Goal: Information Seeking & Learning: Learn about a topic

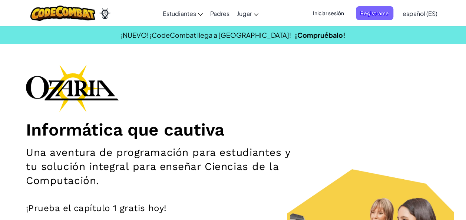
click at [328, 101] on div "Informática que cautiva Una aventura de programación para estudiantes y tu solu…" at bounding box center [233, 172] width 414 height 216
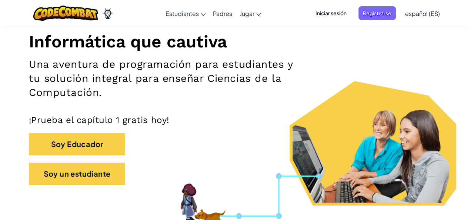
scroll to position [148, 0]
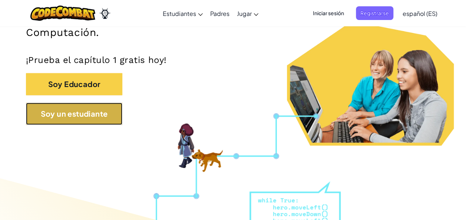
click at [81, 108] on button "Soy un estudiante" at bounding box center [74, 114] width 96 height 22
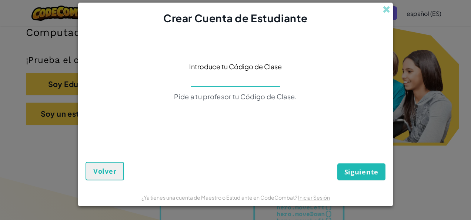
click at [231, 75] on input at bounding box center [236, 79] width 90 height 15
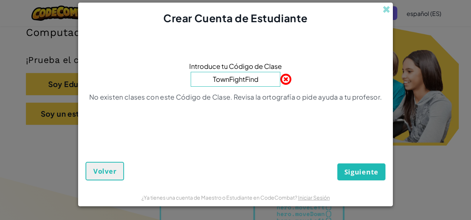
type input "TownFightFind"
click at [338, 163] on button "Siguiente" at bounding box center [362, 171] width 48 height 17
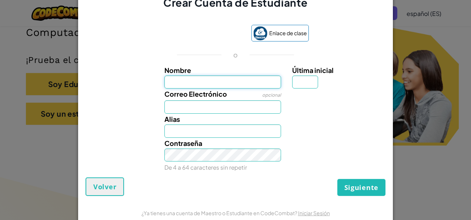
click at [242, 85] on input "Nombre" at bounding box center [223, 82] width 117 height 13
type input "[PERSON_NAME]"
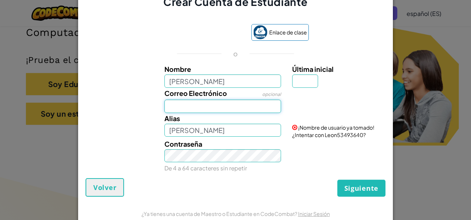
click at [193, 107] on input "Correo Electrónico" at bounding box center [223, 106] width 117 height 13
type input "[EMAIL_ADDRESS][DOMAIN_NAME]"
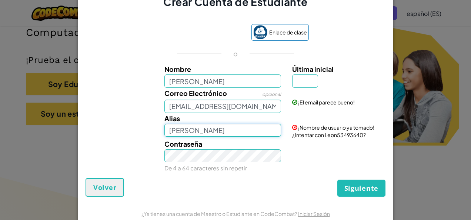
click at [212, 131] on input "[PERSON_NAME]" at bounding box center [223, 130] width 117 height 13
type input "L"
type input "Kur0g4m3r"
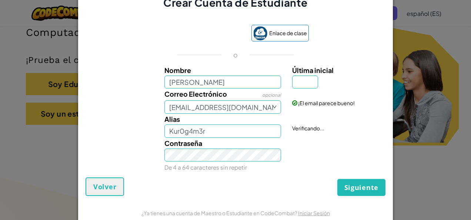
click at [197, 168] on small "De 4 a 64 caracteres sin repetir" at bounding box center [206, 167] width 83 height 7
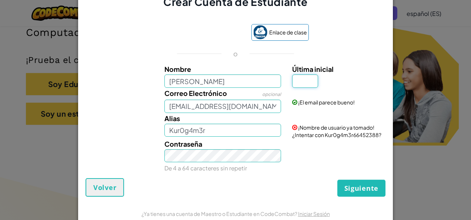
click at [302, 82] on input "Última inicial" at bounding box center [305, 80] width 26 height 13
type input "H"
click at [225, 129] on input "LeonH" at bounding box center [223, 130] width 117 height 13
type input "L"
type input "Kurog4m3r"
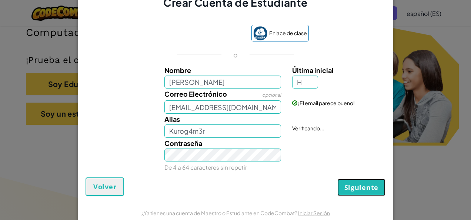
click at [358, 188] on span "Siguiente" at bounding box center [362, 187] width 34 height 9
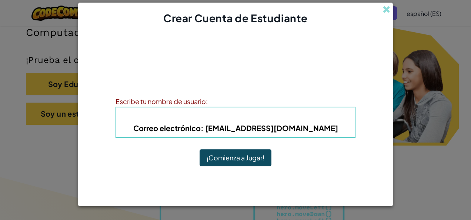
click at [233, 153] on button "¡Comienza a Jugar!" at bounding box center [236, 157] width 72 height 17
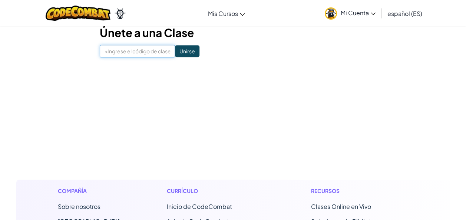
click at [136, 48] on input at bounding box center [137, 51] width 75 height 13
type input "T"
click at [124, 50] on input "TownFigtFind" at bounding box center [137, 51] width 75 height 13
type input "TownFightFind"
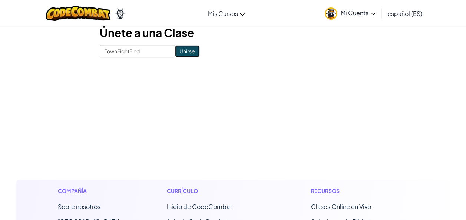
click at [176, 52] on input "Unirse" at bounding box center [187, 51] width 24 height 12
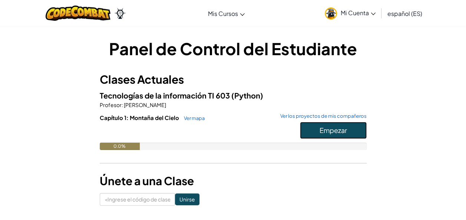
click at [325, 132] on span "Empezar" at bounding box center [332, 130] width 27 height 9
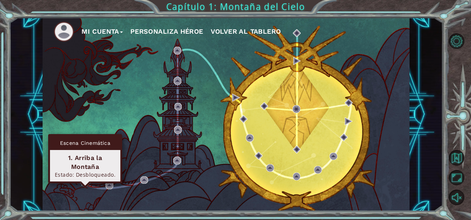
click at [83, 182] on img at bounding box center [86, 182] width 8 height 8
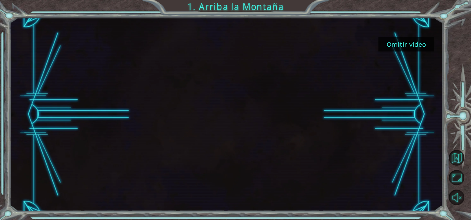
click at [411, 38] on button "Omitir video" at bounding box center [407, 44] width 56 height 14
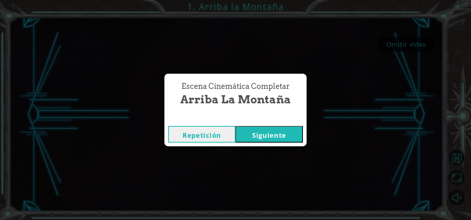
click at [249, 130] on button "Siguiente" at bounding box center [269, 134] width 67 height 17
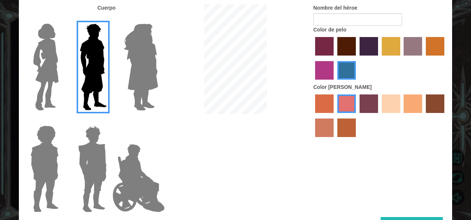
click at [139, 154] on img at bounding box center [139, 178] width 58 height 74
click at [158, 121] on input "Hero Jamie" at bounding box center [158, 121] width 0 height 0
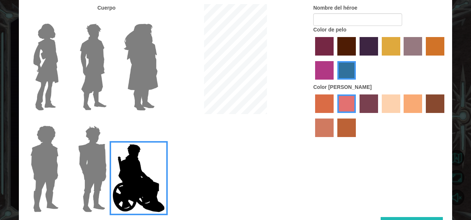
click at [78, 148] on img at bounding box center [92, 169] width 34 height 93
click at [110, 121] on input "Hero Garnet" at bounding box center [110, 121] width 0 height 0
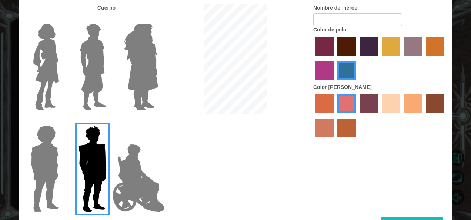
click at [38, 145] on img at bounding box center [44, 169] width 34 height 93
click at [62, 121] on input "Hero Steven" at bounding box center [62, 121] width 0 height 0
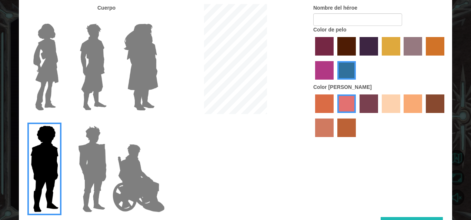
click at [71, 93] on div at bounding box center [91, 64] width 48 height 102
click at [97, 85] on img at bounding box center [93, 67] width 33 height 93
click at [110, 19] on input "Hero Lars" at bounding box center [110, 19] width 0 height 0
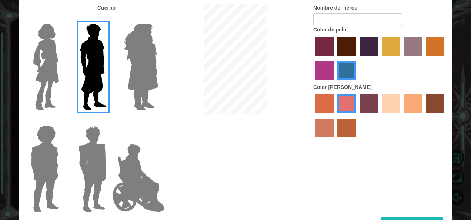
click at [90, 159] on img at bounding box center [92, 169] width 34 height 93
click at [110, 121] on input "Hero Garnet" at bounding box center [110, 121] width 0 height 0
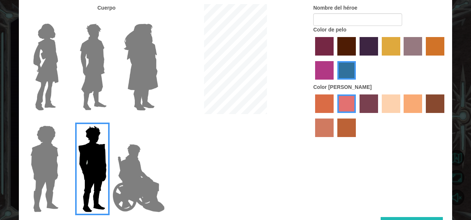
click at [97, 44] on img at bounding box center [93, 67] width 33 height 93
click at [110, 19] on input "Hero Lars" at bounding box center [110, 19] width 0 height 0
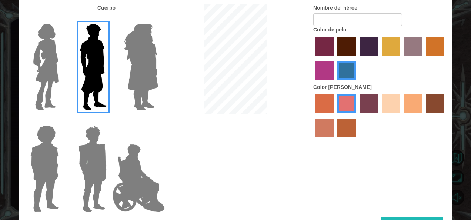
click at [55, 53] on img at bounding box center [45, 67] width 31 height 93
click at [62, 19] on input "Hero Connie" at bounding box center [62, 19] width 0 height 0
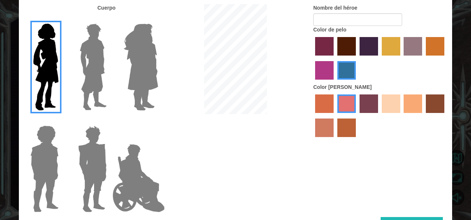
click at [92, 133] on img at bounding box center [92, 169] width 34 height 93
click at [110, 121] on input "Hero Garnet" at bounding box center [110, 121] width 0 height 0
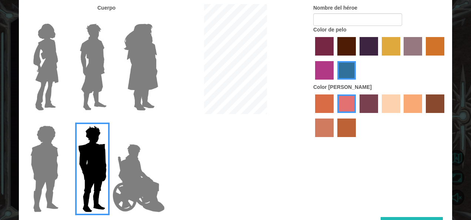
click at [107, 64] on img at bounding box center [93, 67] width 33 height 93
click at [110, 19] on input "Hero Lars" at bounding box center [110, 19] width 0 height 0
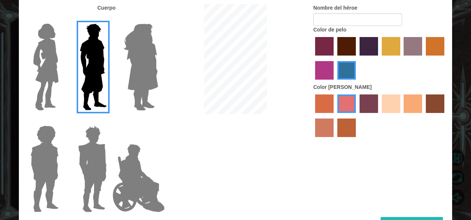
click at [351, 45] on label "Color de cabello granate" at bounding box center [347, 46] width 19 height 19
click at [335, 58] on input "maroon hair color" at bounding box center [335, 58] width 0 height 0
click at [378, 106] on div at bounding box center [380, 117] width 133 height 48
click at [389, 102] on label "color de piel de playa arenosa" at bounding box center [391, 104] width 19 height 19
click at [379, 116] on input "sandy beach skin color" at bounding box center [379, 116] width 0 height 0
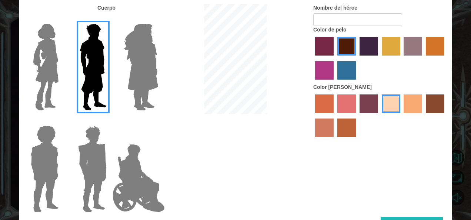
click at [422, 113] on label "Color de piel de tacao" at bounding box center [413, 104] width 19 height 19
click at [402, 116] on input "tacao skin color" at bounding box center [402, 116] width 0 height 0
click at [348, 76] on label "Color de cabello Lachmara" at bounding box center [347, 70] width 19 height 19
click at [335, 82] on input "lachmara hair color" at bounding box center [335, 82] width 0 height 0
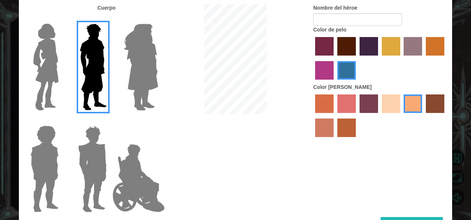
click at [326, 73] on label "color de cabello rojo violeta medio" at bounding box center [324, 70] width 19 height 19
click at [446, 58] on input "medium red violet hair color" at bounding box center [446, 58] width 0 height 0
click at [326, 42] on label "Color de pimentón" at bounding box center [324, 46] width 19 height 19
click at [313, 58] on input "paprika hair color" at bounding box center [313, 58] width 0 height 0
click at [353, 47] on label "Color de cabello granate" at bounding box center [347, 46] width 19 height 19
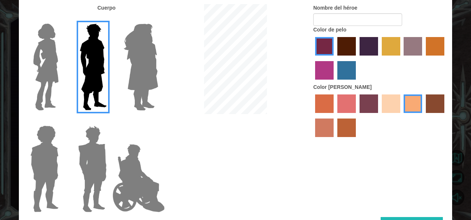
click at [335, 58] on input "maroon hair color" at bounding box center [335, 58] width 0 height 0
click at [377, 48] on label "color de cabello morado intenso" at bounding box center [369, 46] width 19 height 19
click at [357, 58] on input "hot purple hair color" at bounding box center [357, 58] width 0 height 0
click at [391, 48] on label "color de cabello de tulipán" at bounding box center [391, 46] width 19 height 19
click at [379, 58] on input "tulip tree hair color" at bounding box center [379, 58] width 0 height 0
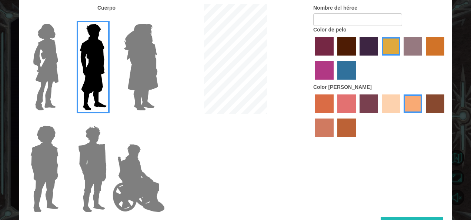
click at [331, 48] on label "Color de pimentón" at bounding box center [324, 46] width 19 height 19
click at [313, 58] on input "paprika hair color" at bounding box center [313, 58] width 0 height 0
click at [341, 47] on label "Color de cabello granate" at bounding box center [347, 46] width 19 height 19
click at [335, 58] on input "maroon hair color" at bounding box center [335, 58] width 0 height 0
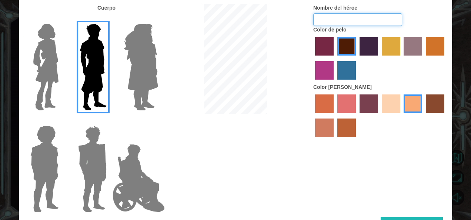
click at [354, 18] on input "Nombre del héroe" at bounding box center [358, 19] width 89 height 13
type input "MIgato"
click at [378, 66] on div at bounding box center [380, 59] width 133 height 48
click at [401, 205] on div "Cuerpo Nombre del héroe MIgato Color de pelo Color de piel" at bounding box center [236, 110] width 434 height 213
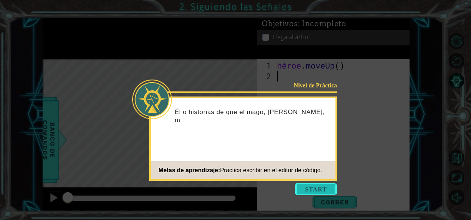
click at [331, 184] on button "Empezar" at bounding box center [316, 189] width 42 height 12
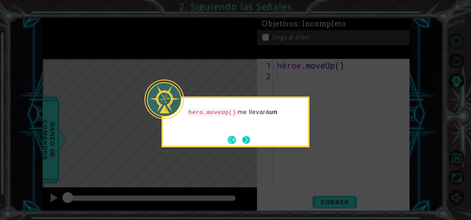
click at [245, 139] on button "Próximo" at bounding box center [246, 140] width 8 height 8
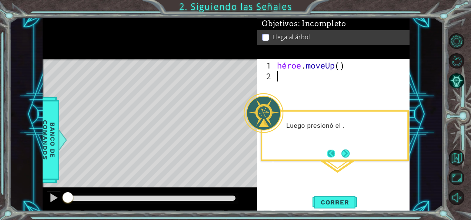
click at [338, 155] on button "Atrás" at bounding box center [334, 153] width 14 height 8
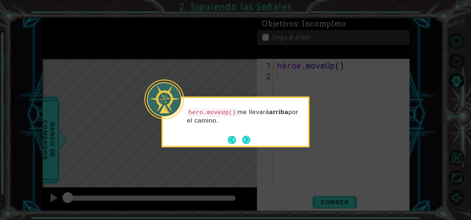
click at [343, 152] on icon at bounding box center [235, 110] width 471 height 220
click at [247, 140] on button "Próximo" at bounding box center [246, 140] width 8 height 8
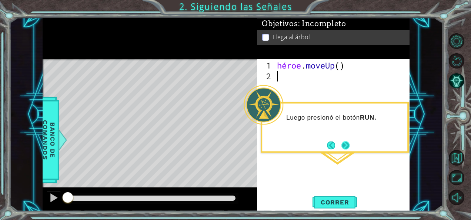
click at [347, 142] on button "Próximo" at bounding box center [346, 145] width 8 height 8
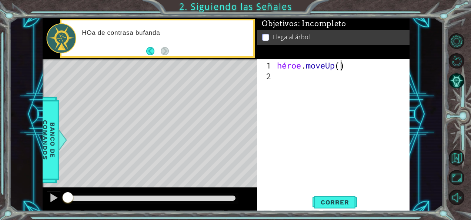
click at [340, 65] on div "héroe . moveUp ( )" at bounding box center [344, 135] width 136 height 150
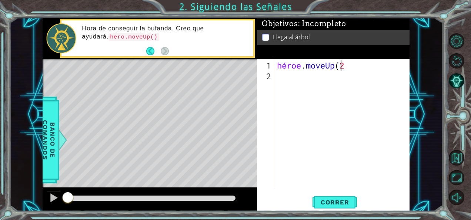
scroll to position [0, 3]
type textarea "hero.moveUp(2)"
click at [315, 205] on span "Correr" at bounding box center [335, 202] width 43 height 7
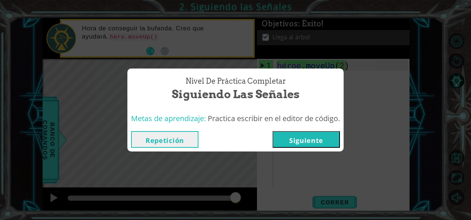
click at [303, 143] on button "Siguiente" at bounding box center [306, 139] width 67 height 17
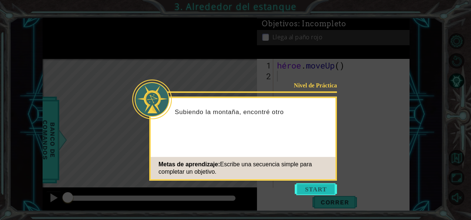
click at [316, 191] on button "Empezar" at bounding box center [316, 189] width 42 height 12
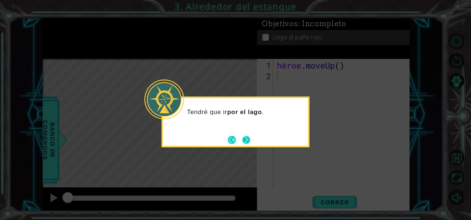
click at [245, 136] on button "Próximo" at bounding box center [246, 140] width 8 height 8
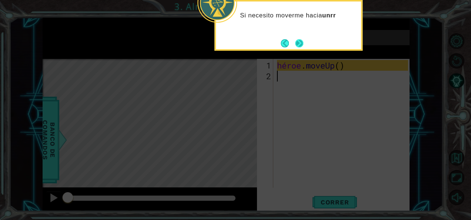
click at [300, 45] on button "Próximo" at bounding box center [299, 43] width 8 height 8
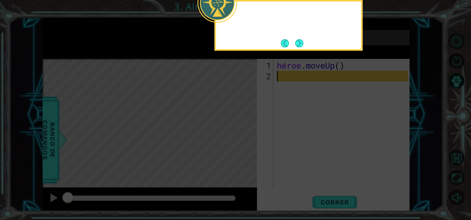
click at [300, 45] on button "Próximo" at bounding box center [299, 43] width 8 height 8
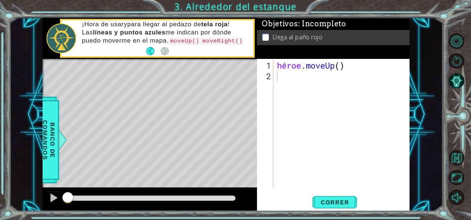
click at [346, 68] on div "héroe . moveUp ( )" at bounding box center [344, 135] width 136 height 150
type textarea "hero.moveUp(2)"
click at [387, 85] on div "héroe . moveUp ( 2 )" at bounding box center [344, 135] width 136 height 150
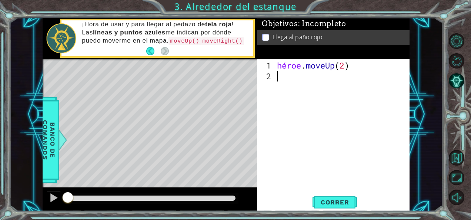
scroll to position [0, 0]
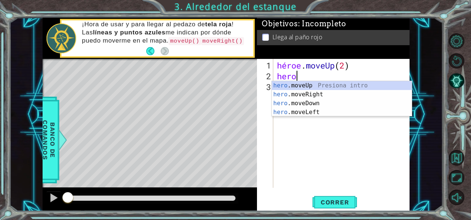
type textarea "heroe"
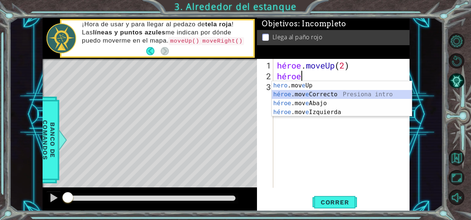
click at [320, 94] on div "hero .mov e Up Presiona intro héroe .mov e Correcto Presiona intro héroe .mov e…" at bounding box center [342, 107] width 140 height 53
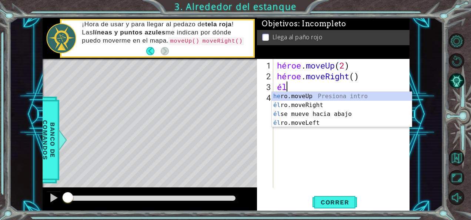
type textarea "her"
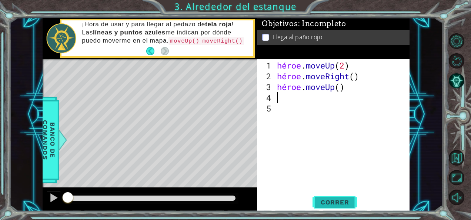
click at [339, 204] on span "Correr" at bounding box center [335, 202] width 43 height 7
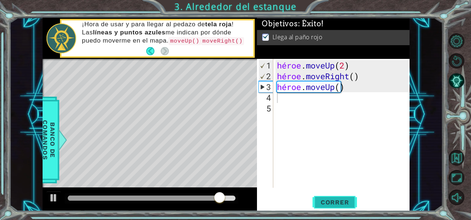
click at [339, 204] on span "Correr" at bounding box center [335, 202] width 43 height 7
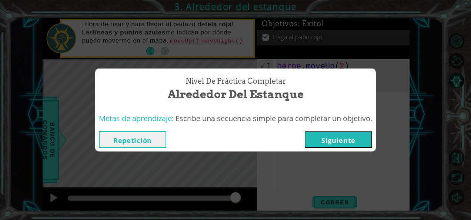
click at [315, 142] on button "Siguiente" at bounding box center [338, 139] width 67 height 17
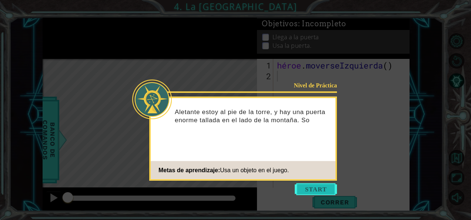
click at [328, 186] on button "Empezar" at bounding box center [316, 189] width 42 height 12
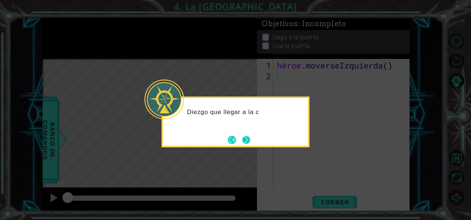
click at [250, 137] on button "Próximo" at bounding box center [246, 140] width 8 height 8
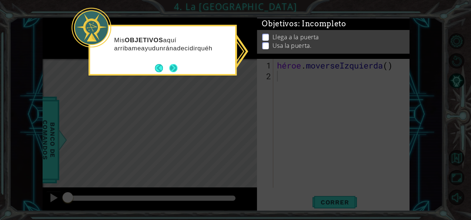
click at [171, 72] on button "Próximo" at bounding box center [173, 68] width 8 height 8
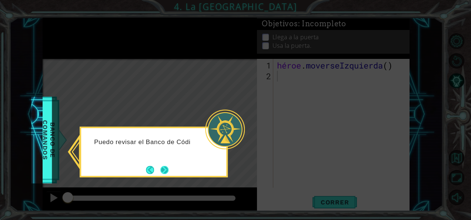
click at [165, 171] on button "Próximo" at bounding box center [164, 170] width 9 height 9
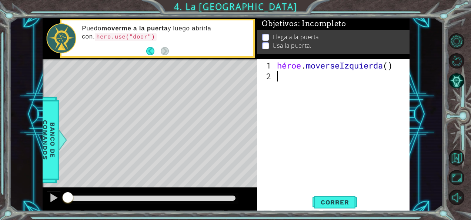
click at [387, 66] on div "héroe . moverseIzquierda ( )" at bounding box center [344, 135] width 136 height 150
type textarea "hero.moveLeft()"
click at [389, 67] on div "héroe . moverseIzquierda ( )" at bounding box center [344, 135] width 136 height 150
click at [409, 65] on div "hero.moveLeft() 1 2 héroe . moverseIzquierda ( ) הההההההההההההההההההההההההההההה…" at bounding box center [333, 135] width 153 height 152
click at [304, 76] on div "héroe . moverseIzquierda ( )" at bounding box center [344, 135] width 136 height 150
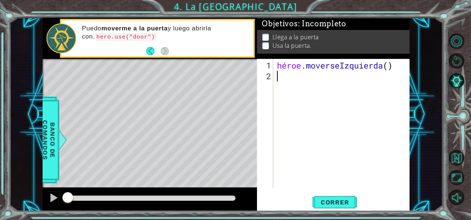
click at [391, 64] on div "héroe . moverseIzquierda ( )" at bounding box center [344, 135] width 136 height 150
drag, startPoint x: 395, startPoint y: 68, endPoint x: 401, endPoint y: 69, distance: 6.4
click at [401, 69] on div "héroe . moverseIzquierda ( )" at bounding box center [344, 135] width 136 height 150
drag, startPoint x: 354, startPoint y: 69, endPoint x: 415, endPoint y: 74, distance: 61.0
click at [409, 72] on div "hero.moveLeft() 1 2 héroe . moverseIzquierda ( ) הההההההההההההההההההההההההההההה…" at bounding box center [333, 135] width 153 height 152
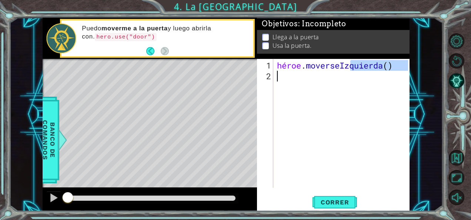
type textarea "hero.moveLeft()"
click at [430, 89] on div "1 ההההההההההההההההההההההההההההההההההההההההההההההההההההההההההההההההההההההההההההה…" at bounding box center [226, 115] width 434 height 194
click at [370, 102] on div "héroe . moverseIzquierda ( )" at bounding box center [342, 123] width 133 height 129
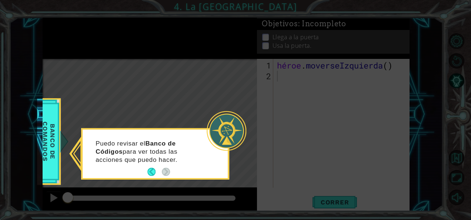
click at [432, 85] on icon at bounding box center [235, 110] width 471 height 220
